Goal: Find specific page/section: Find specific page/section

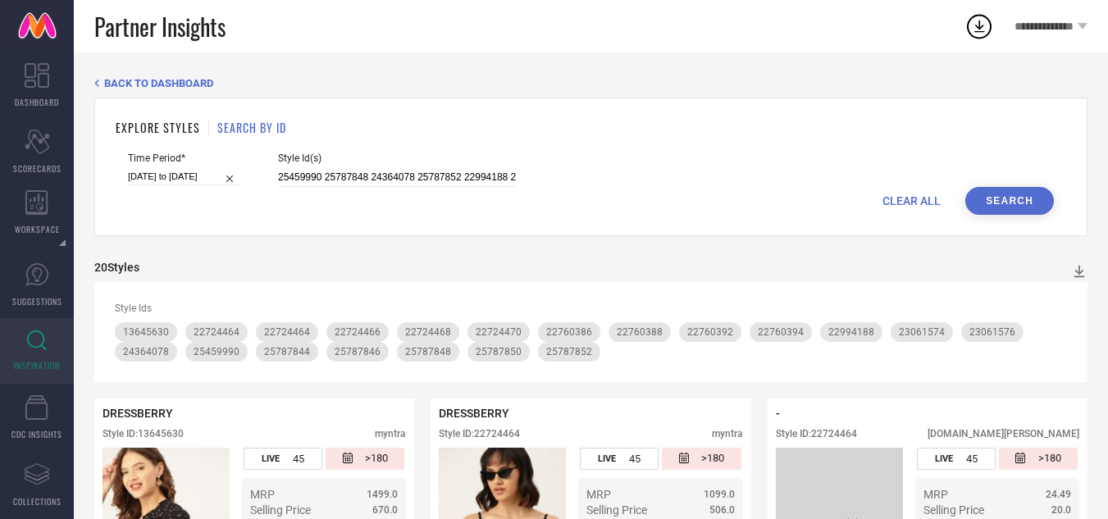
scroll to position [1674, 0]
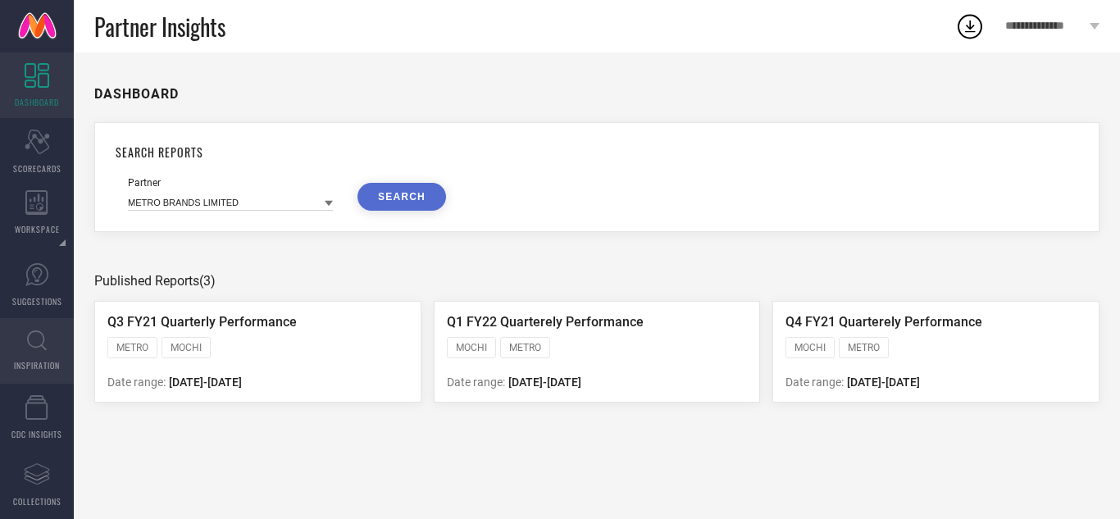
click at [30, 339] on icon at bounding box center [37, 340] width 20 height 21
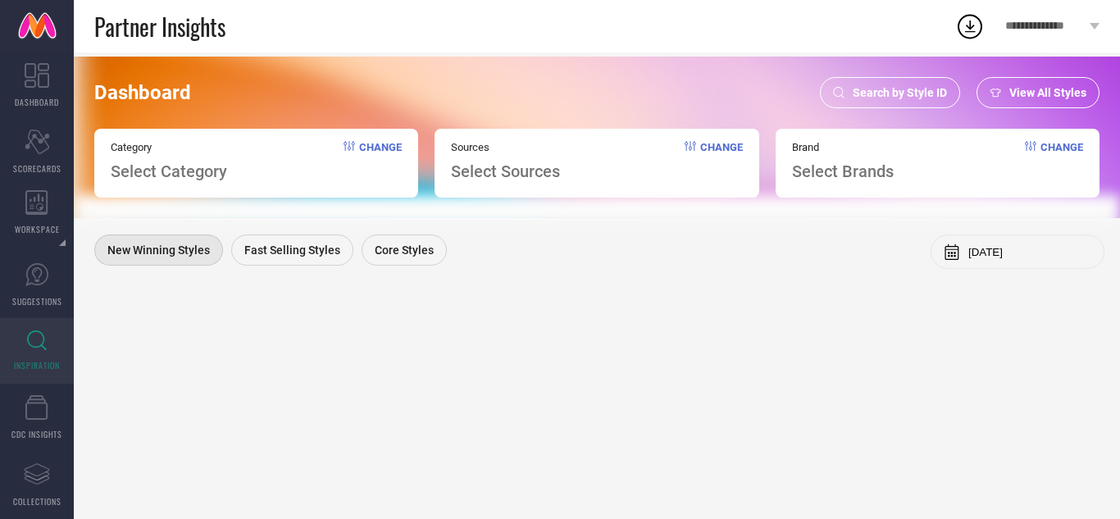
click at [912, 81] on div "Search by Style ID" at bounding box center [890, 92] width 140 height 31
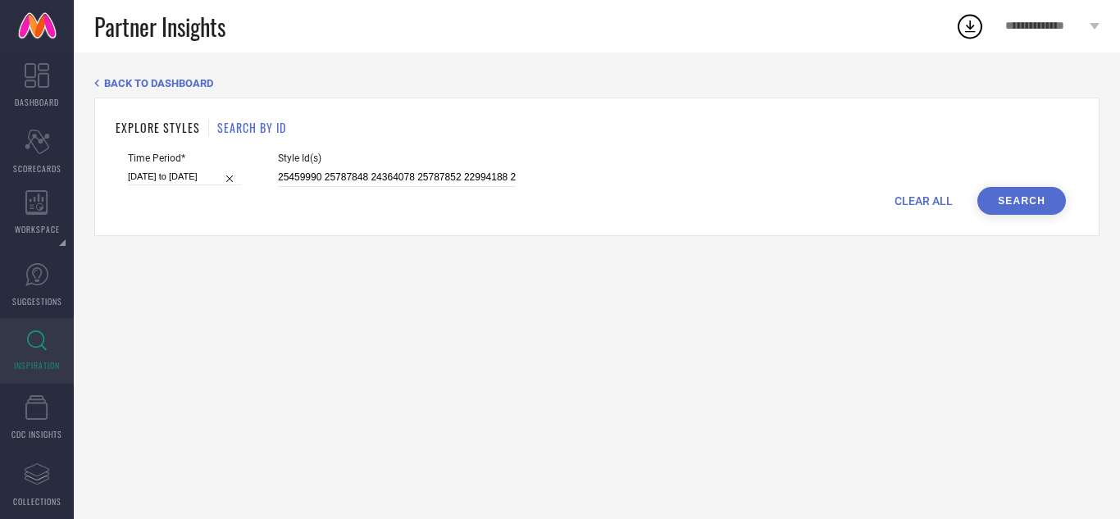
click at [931, 202] on span "CLEAR ALL" at bounding box center [924, 200] width 58 height 13
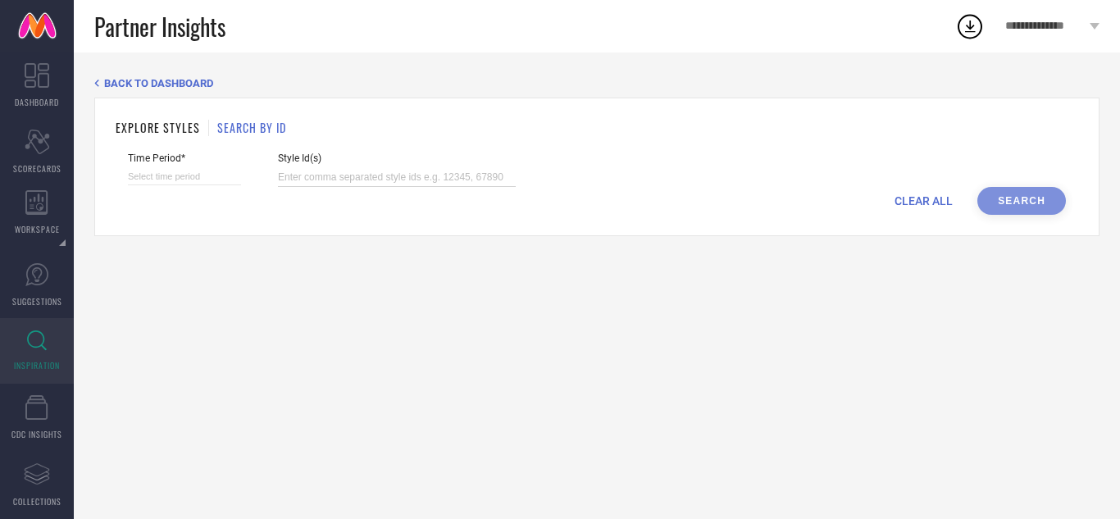
click at [460, 180] on input at bounding box center [397, 177] width 238 height 19
paste input "32414128 32414081 32414027 32414116 32414130 32414067 32414134 32414143 3241407…"
type input "32414128 32414081 32414027 32414116 32414130 32414067 32414134 32414143 3241407…"
click at [175, 178] on input at bounding box center [184, 176] width 113 height 17
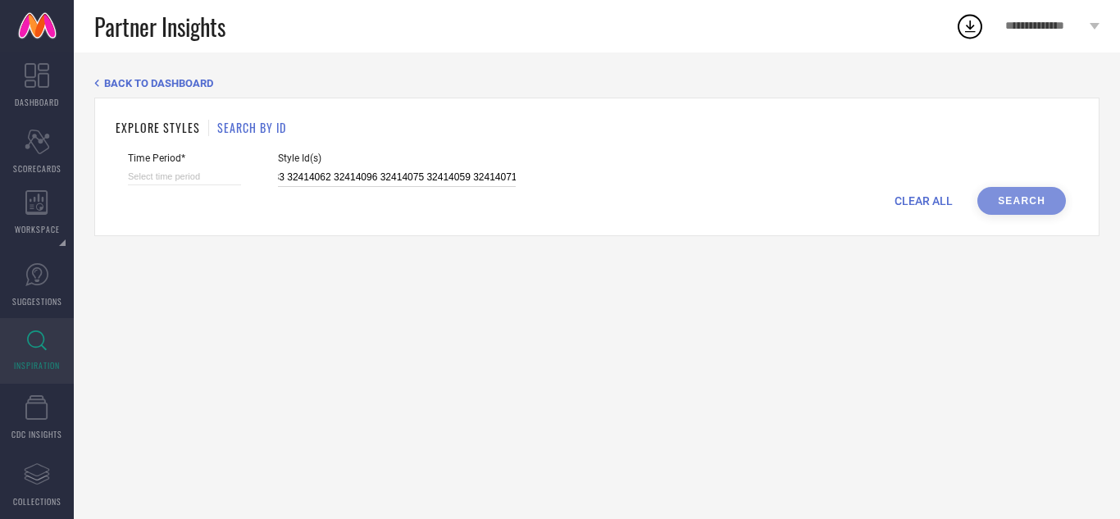
select select "7"
select select "2025"
select select "8"
select select "2025"
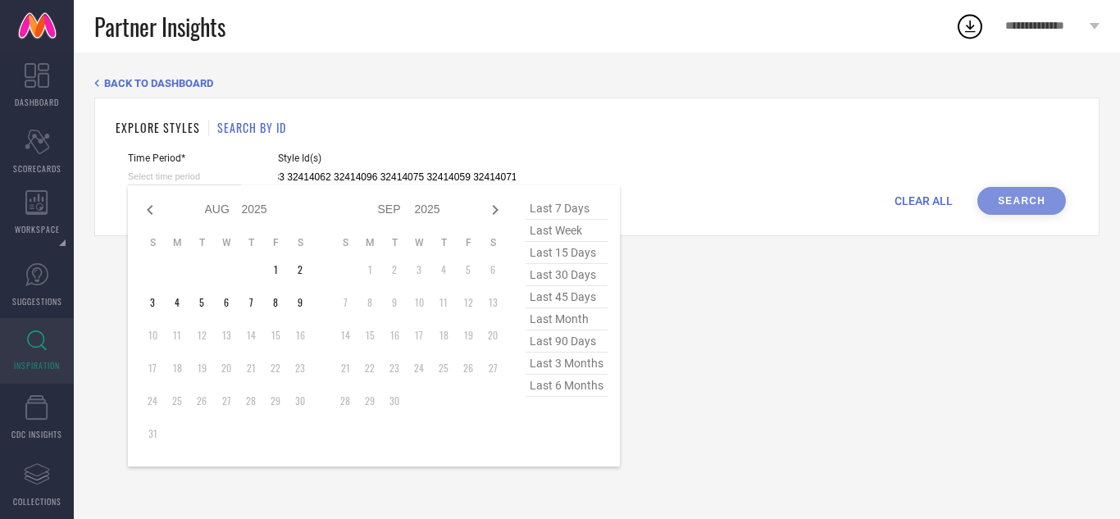
type input "32414128 32414081 32414027 32414116 32414130 32414067 32414134 32414143 3241407…"
click at [555, 292] on span "last 45 days" at bounding box center [567, 297] width 82 height 22
type input "[DATE] to [DATE]"
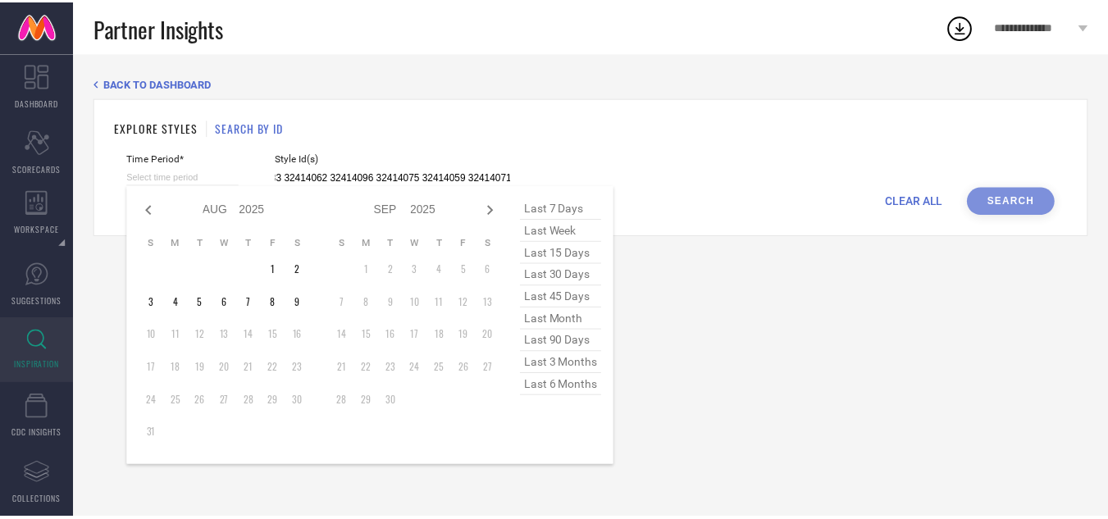
scroll to position [0, 0]
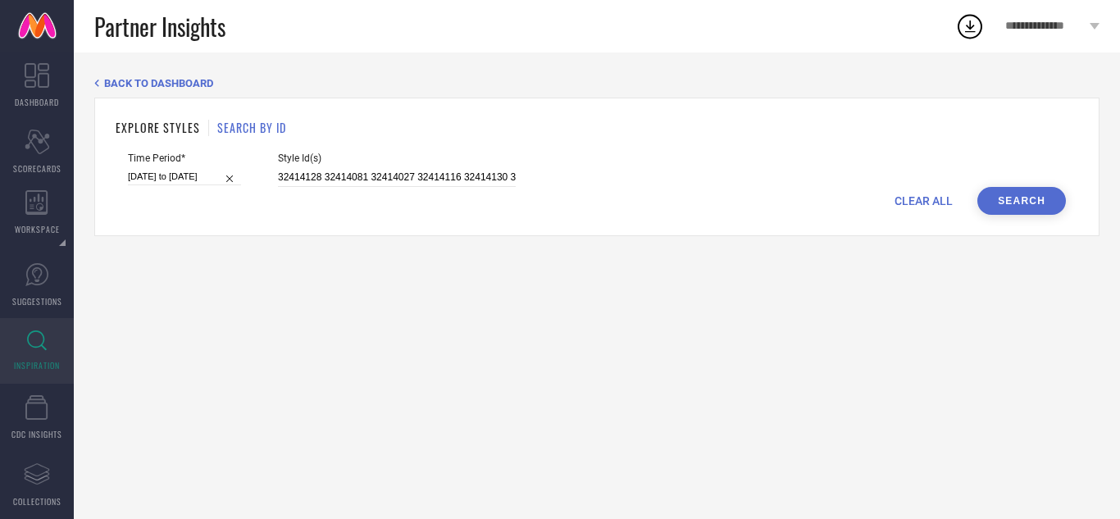
click at [1034, 192] on button "Search" at bounding box center [1021, 201] width 89 height 28
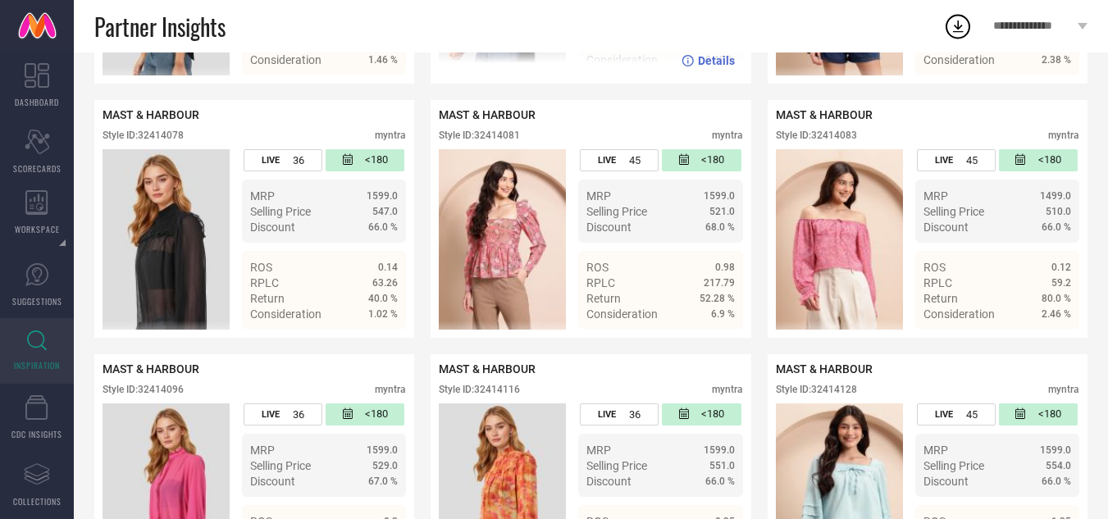
scroll to position [836, 0]
